Goal: Check status

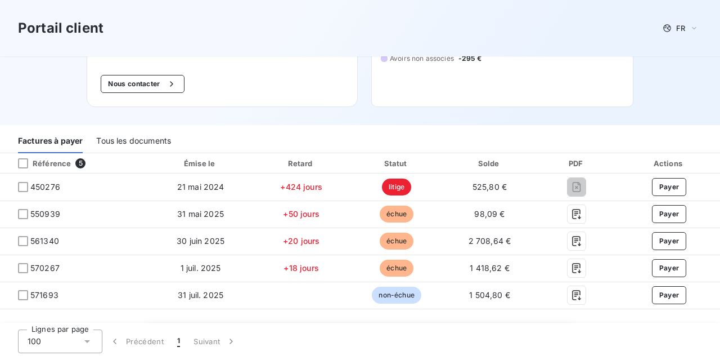
scroll to position [169, 0]
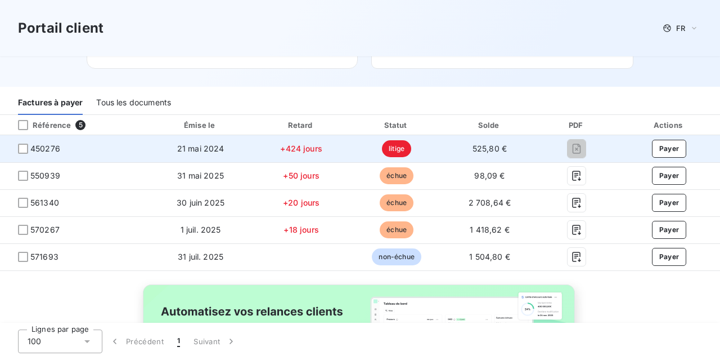
click at [47, 147] on span "450276" at bounding box center [45, 148] width 30 height 11
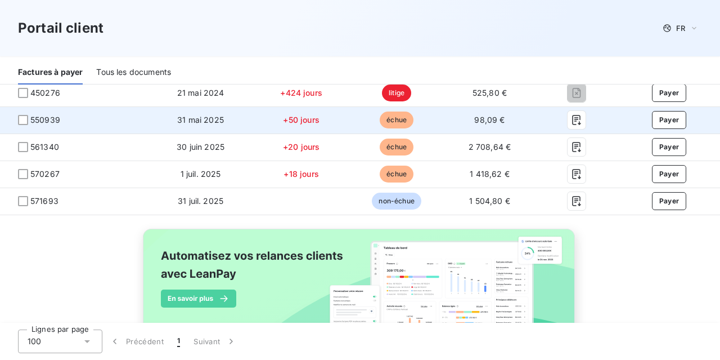
scroll to position [225, 0]
click at [573, 119] on icon "button" at bounding box center [577, 119] width 8 height 10
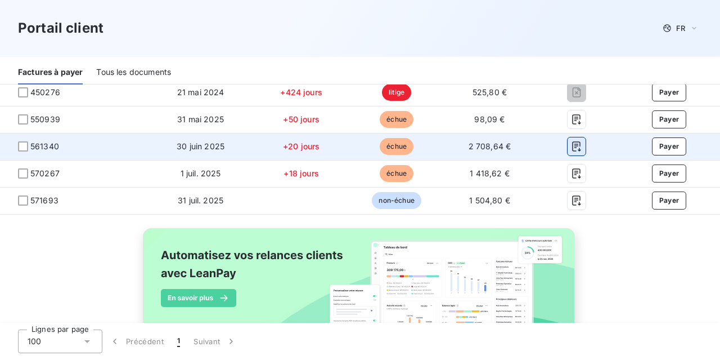
click at [573, 146] on icon "button" at bounding box center [576, 146] width 11 height 11
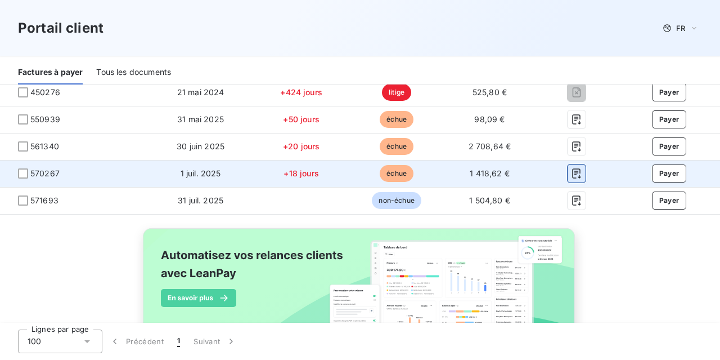
click at [573, 175] on icon "button" at bounding box center [577, 173] width 8 height 10
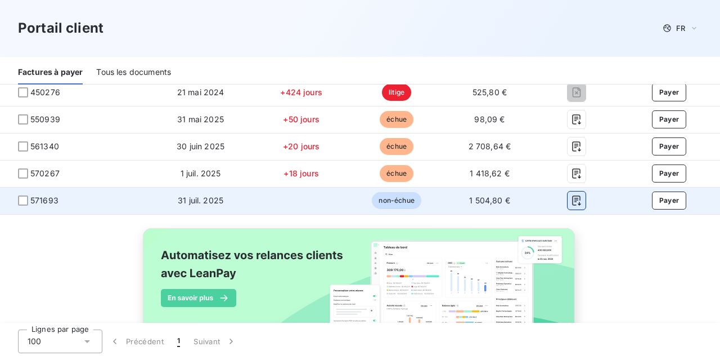
click at [574, 202] on icon "button" at bounding box center [576, 200] width 11 height 11
click at [572, 199] on icon "button" at bounding box center [576, 200] width 11 height 11
click at [573, 198] on icon "button" at bounding box center [576, 200] width 11 height 11
click at [573, 196] on icon "button" at bounding box center [577, 200] width 8 height 10
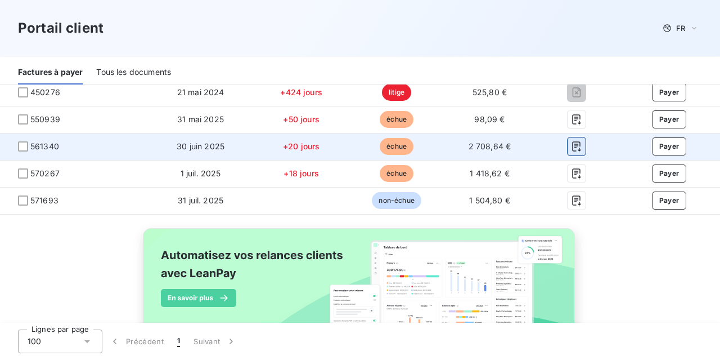
click at [571, 148] on icon "button" at bounding box center [576, 146] width 11 height 11
